Goal: Find specific page/section: Find specific page/section

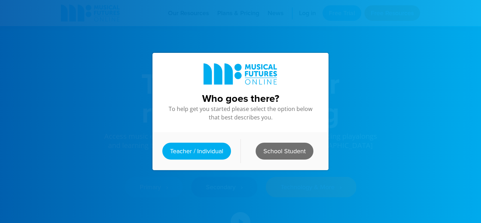
click at [281, 147] on link "School Student" at bounding box center [285, 151] width 58 height 17
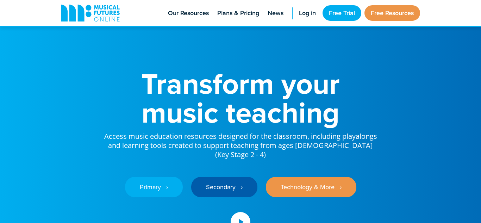
scroll to position [94, 0]
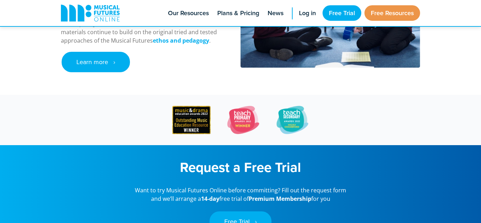
scroll to position [438, 0]
